Goal: Find specific page/section: Find specific page/section

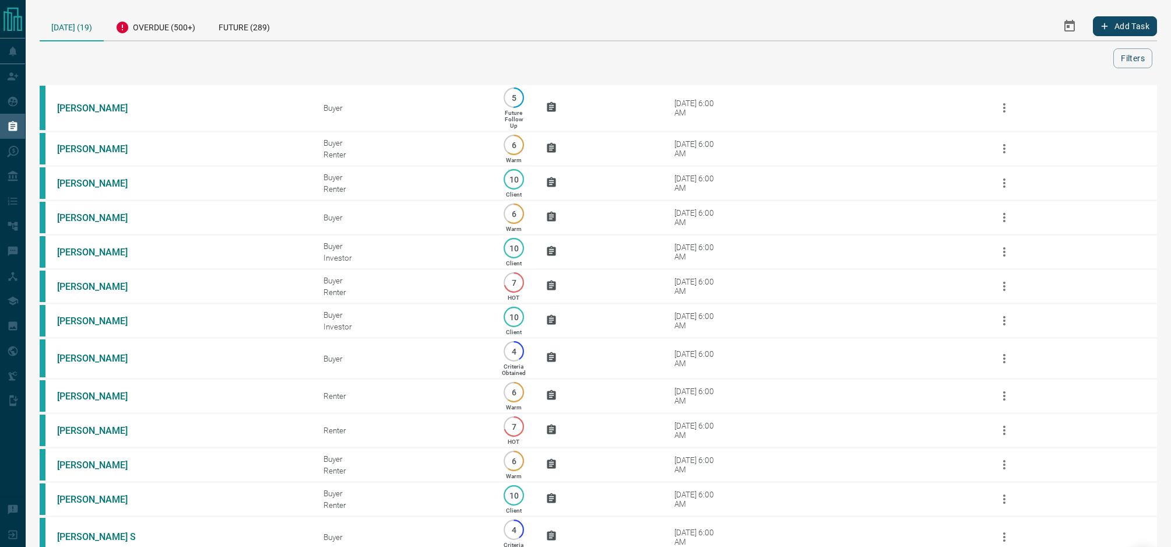
scroll to position [37, 0]
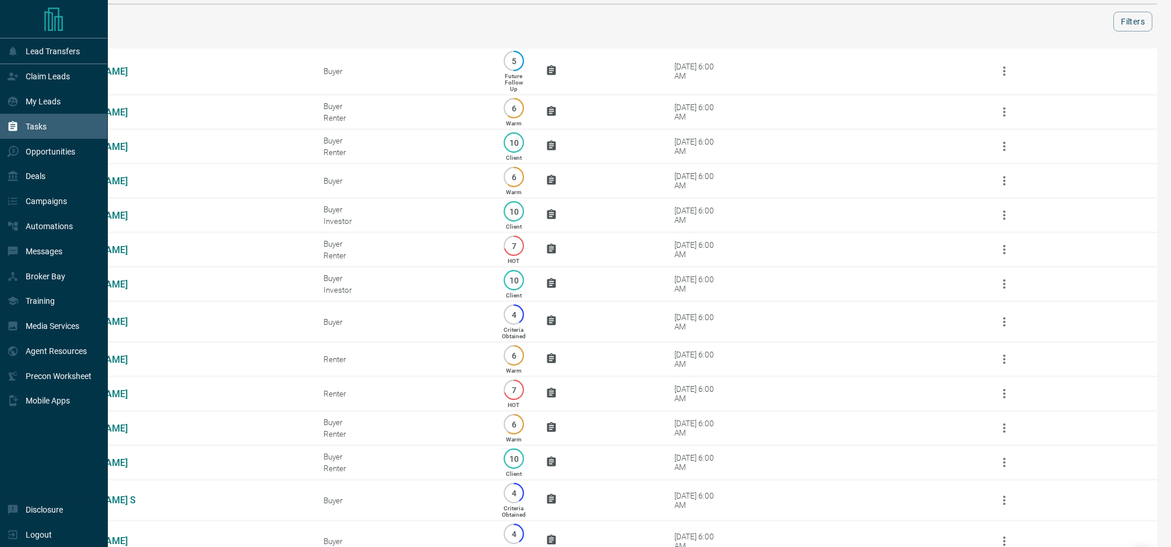
click at [58, 23] on icon "Main Page" at bounding box center [53, 19] width 19 height 23
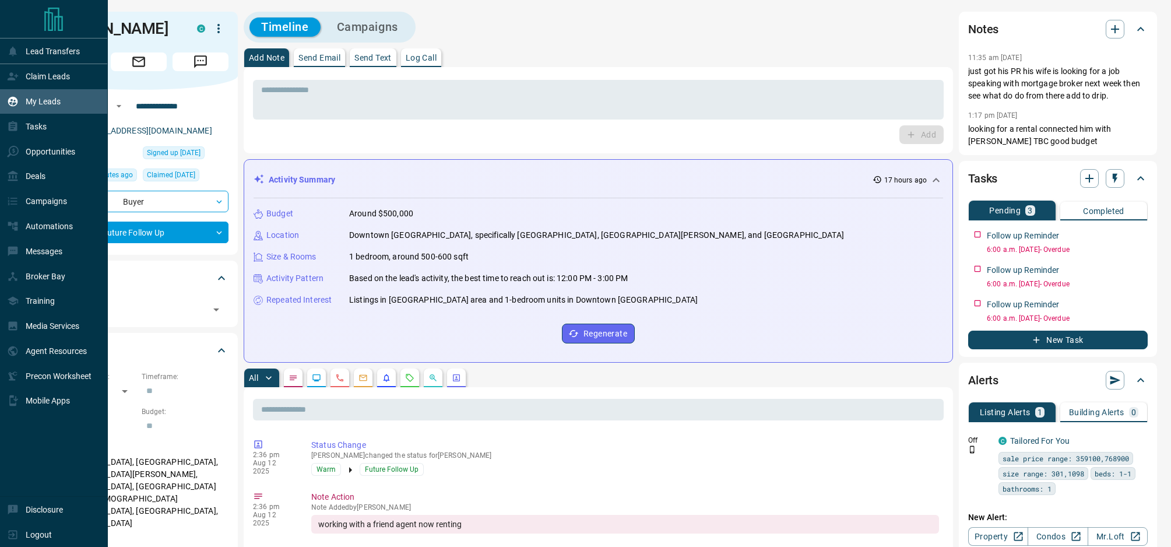
click at [45, 101] on p "My Leads" at bounding box center [43, 101] width 35 height 9
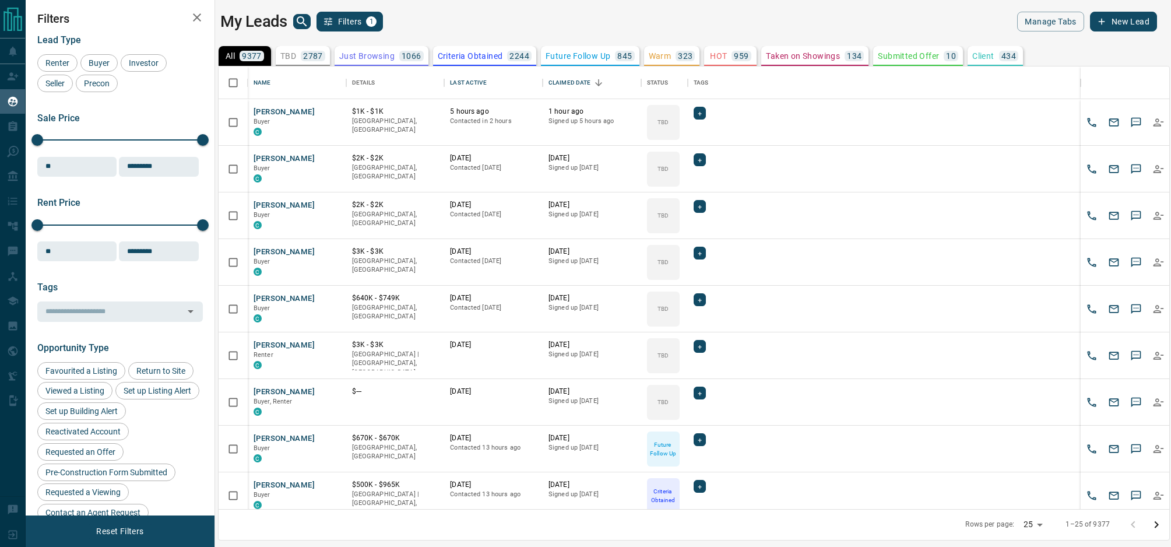
scroll to position [442, 951]
click at [295, 23] on icon "search button" at bounding box center [302, 22] width 14 height 14
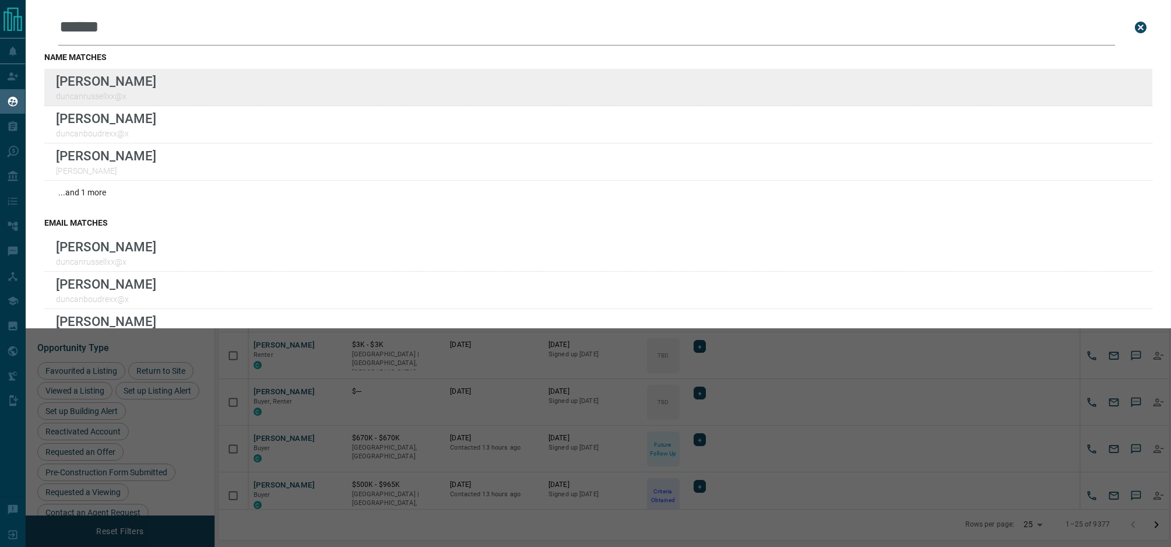
type input "******"
click at [0, 0] on div "Lead Transfers Claim Leads My Leads Tasks Opportunities Deals Campaigns Automat…" at bounding box center [585, 266] width 1171 height 532
